Goal: Transaction & Acquisition: Book appointment/travel/reservation

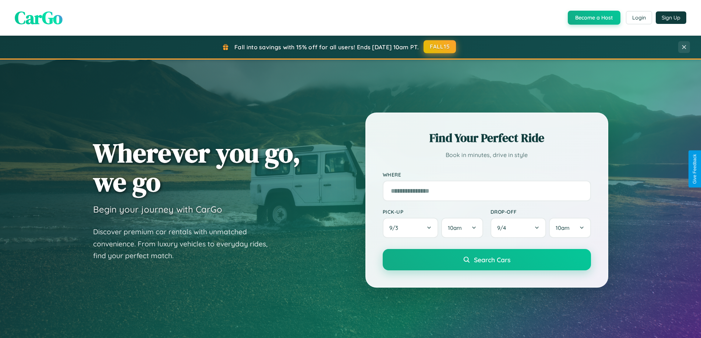
click at [440, 47] on button "FALL15" at bounding box center [439, 46] width 32 height 13
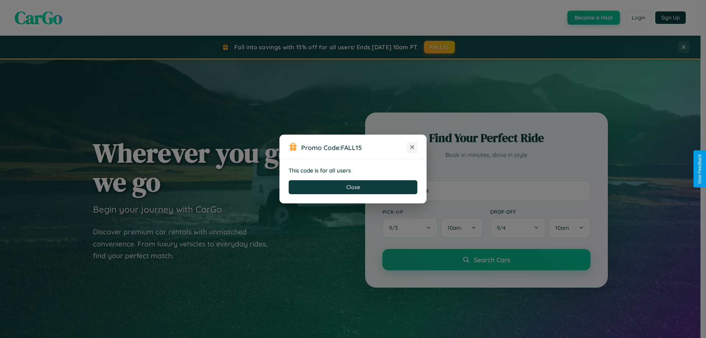
click at [412, 147] on icon at bounding box center [412, 146] width 7 height 7
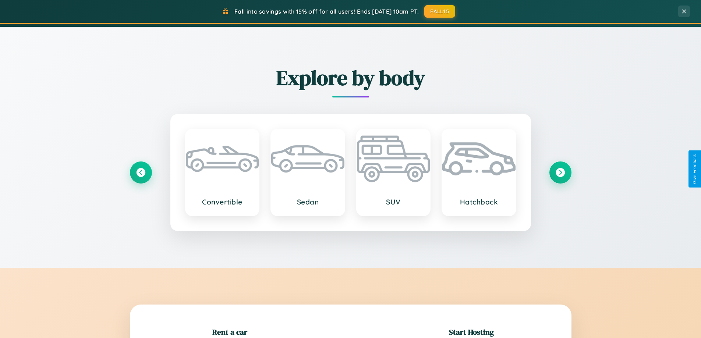
scroll to position [862, 0]
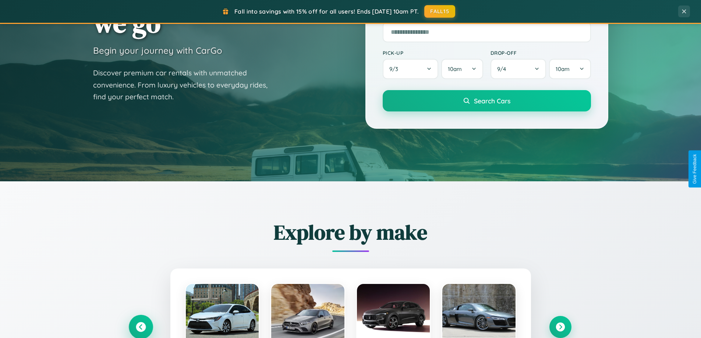
click at [140, 326] on icon at bounding box center [141, 327] width 12 height 12
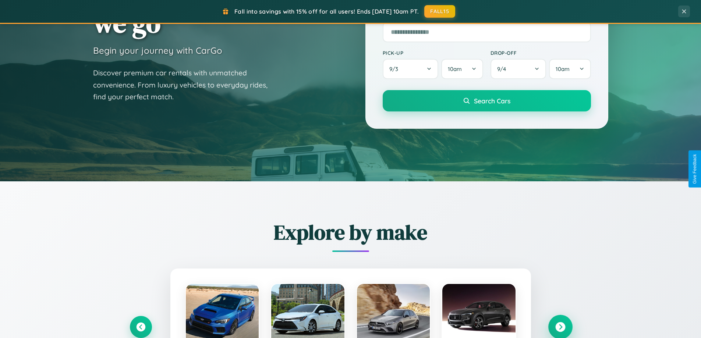
click at [560, 327] on icon at bounding box center [560, 327] width 10 height 10
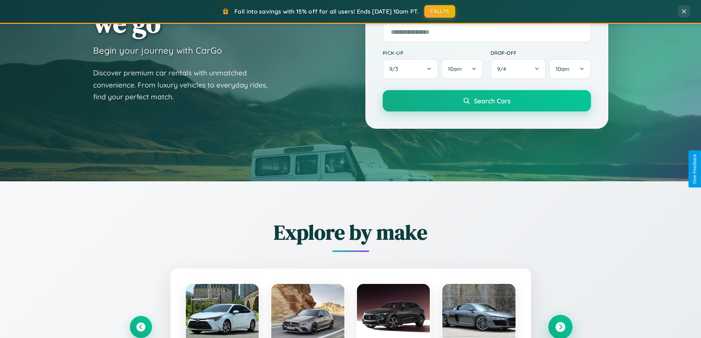
click at [560, 326] on icon at bounding box center [560, 327] width 10 height 10
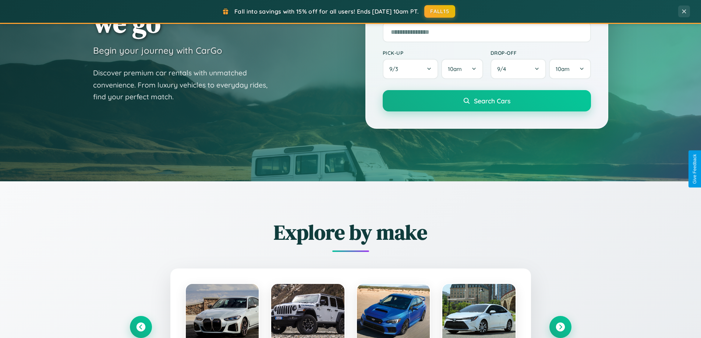
scroll to position [736, 0]
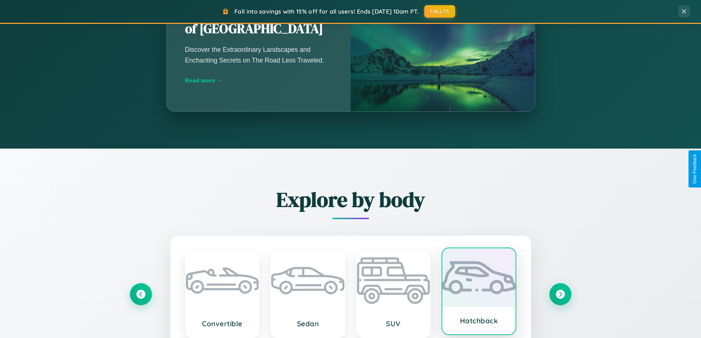
click at [479, 293] on div at bounding box center [478, 277] width 73 height 59
